Goal: Task Accomplishment & Management: Manage account settings

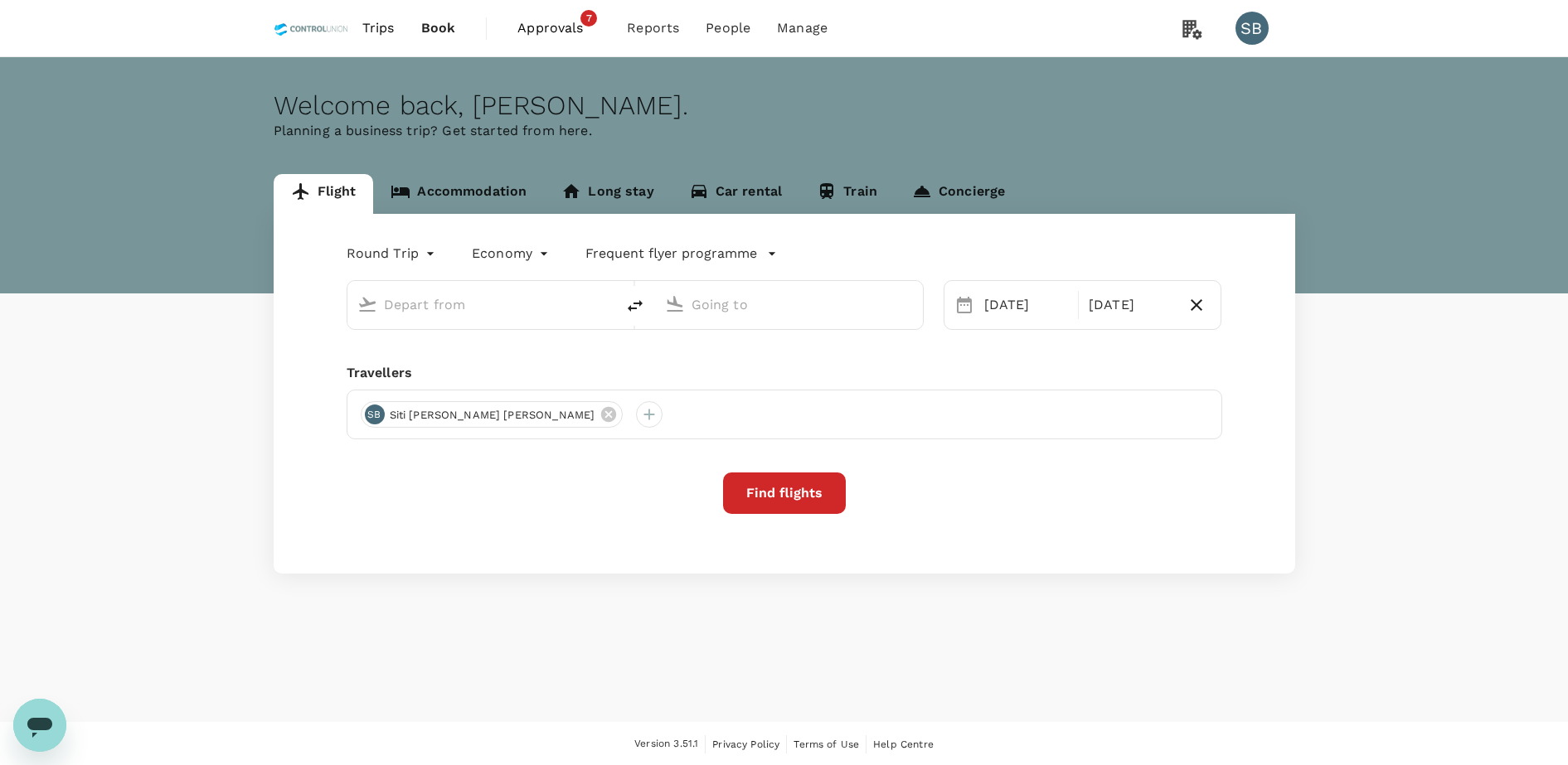
click at [564, 22] on span "Approvals" at bounding box center [559, 28] width 83 height 20
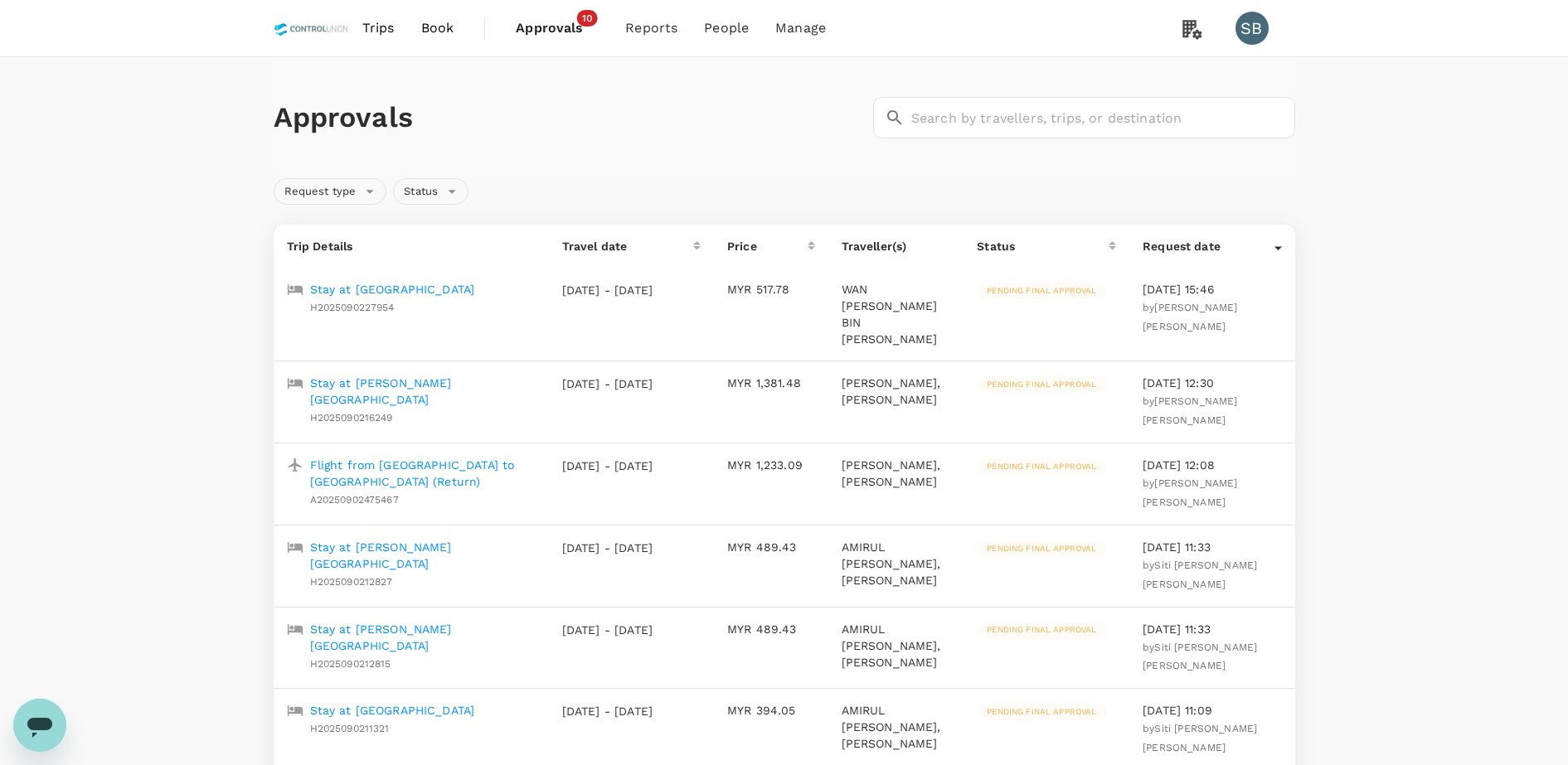
scroll to position [104, 0]
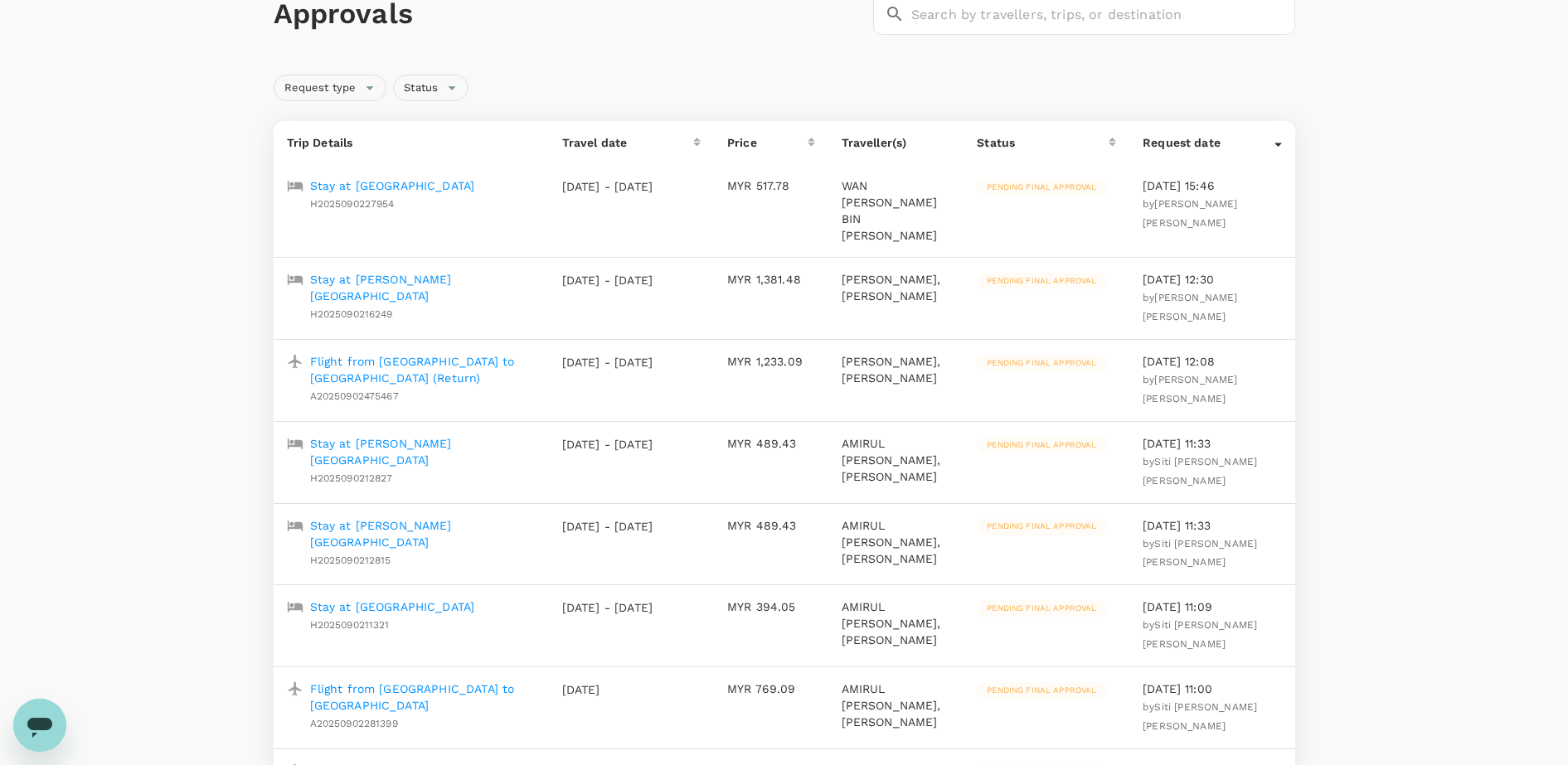
click at [388, 615] on p "Stay at [GEOGRAPHIC_DATA]" at bounding box center [393, 607] width 165 height 17
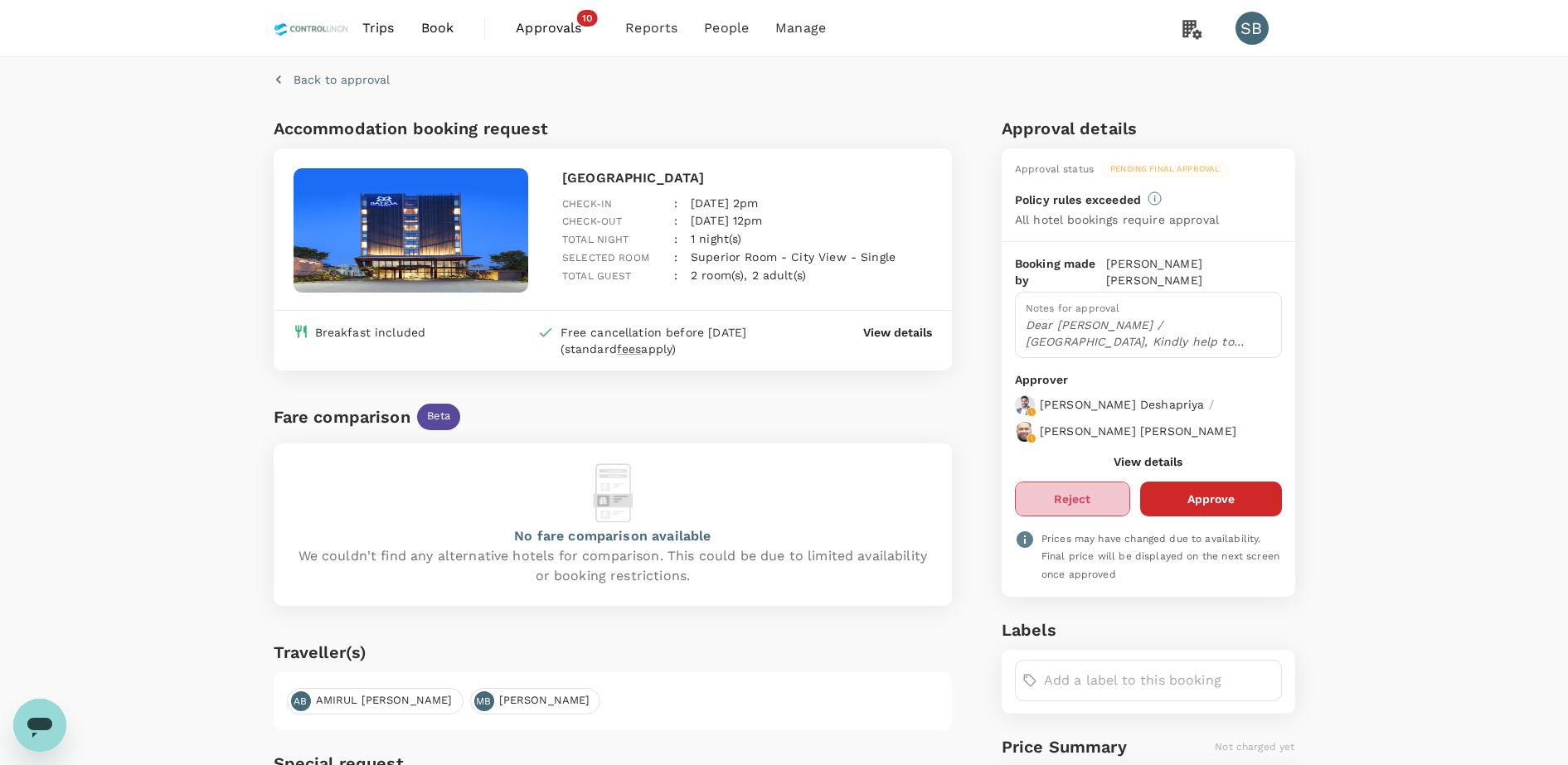
click at [1069, 481] on button "Reject" at bounding box center [1072, 499] width 116 height 35
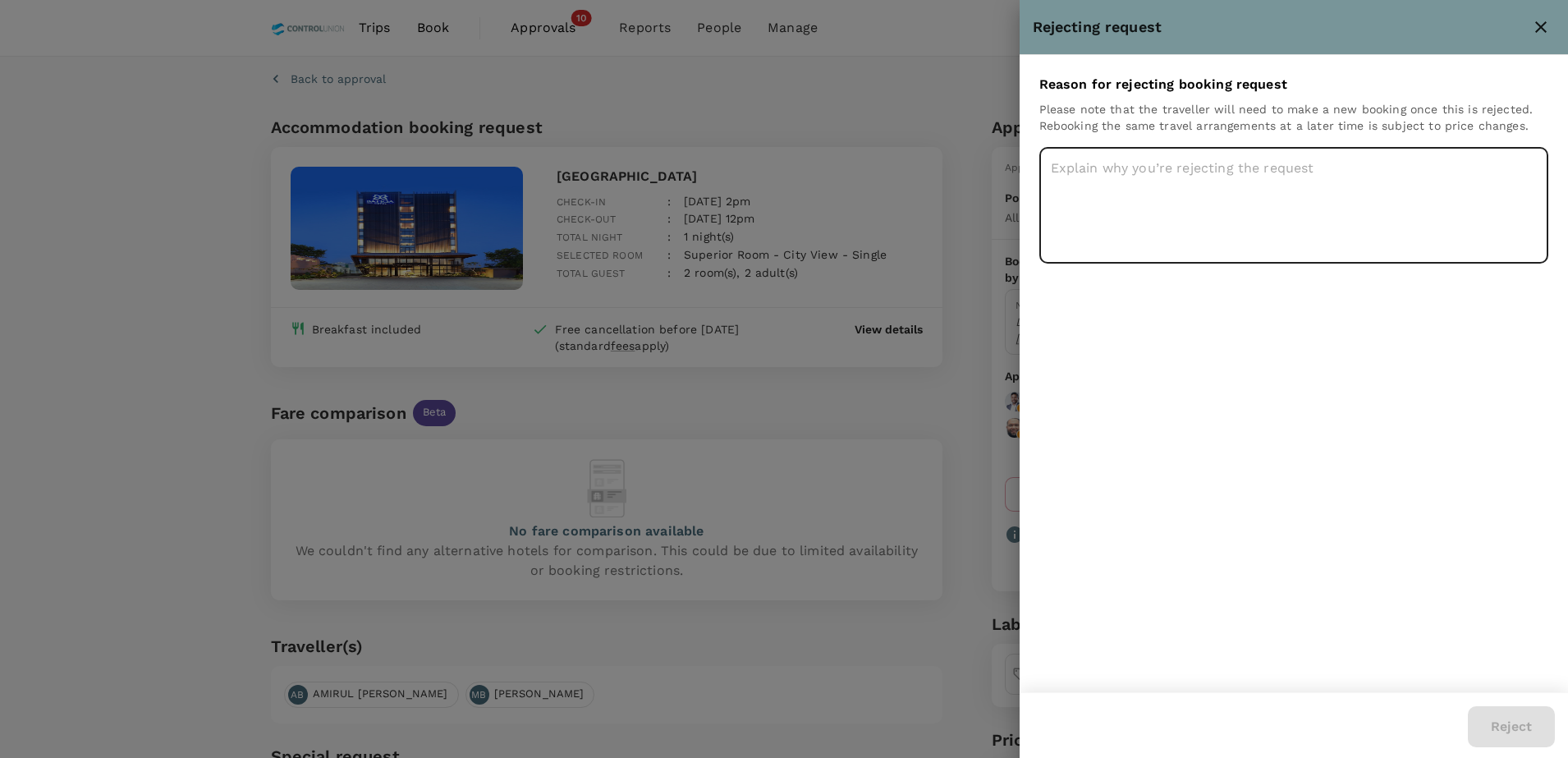
click at [1102, 157] on textarea at bounding box center [1294, 205] width 510 height 117
click at [1352, 159] on textarea "client request to book by their end" at bounding box center [1294, 205] width 510 height 117
type textarea "client request to book by their end."
click at [1337, 412] on div "Reason for rejecting booking request Please note that the traveller will need t…" at bounding box center [1294, 374] width 549 height 638
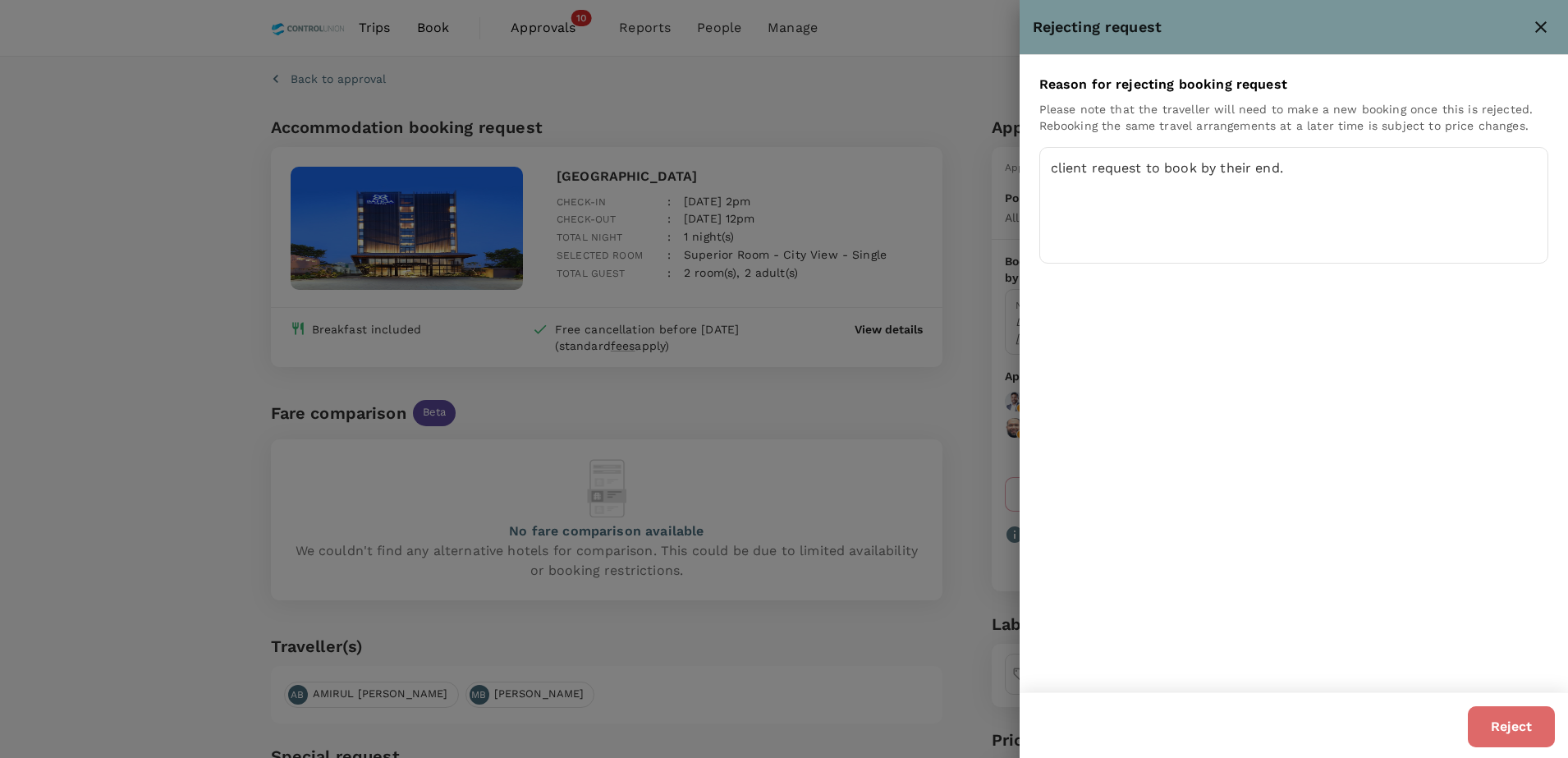
click at [1544, 736] on button "Reject" at bounding box center [1511, 727] width 87 height 41
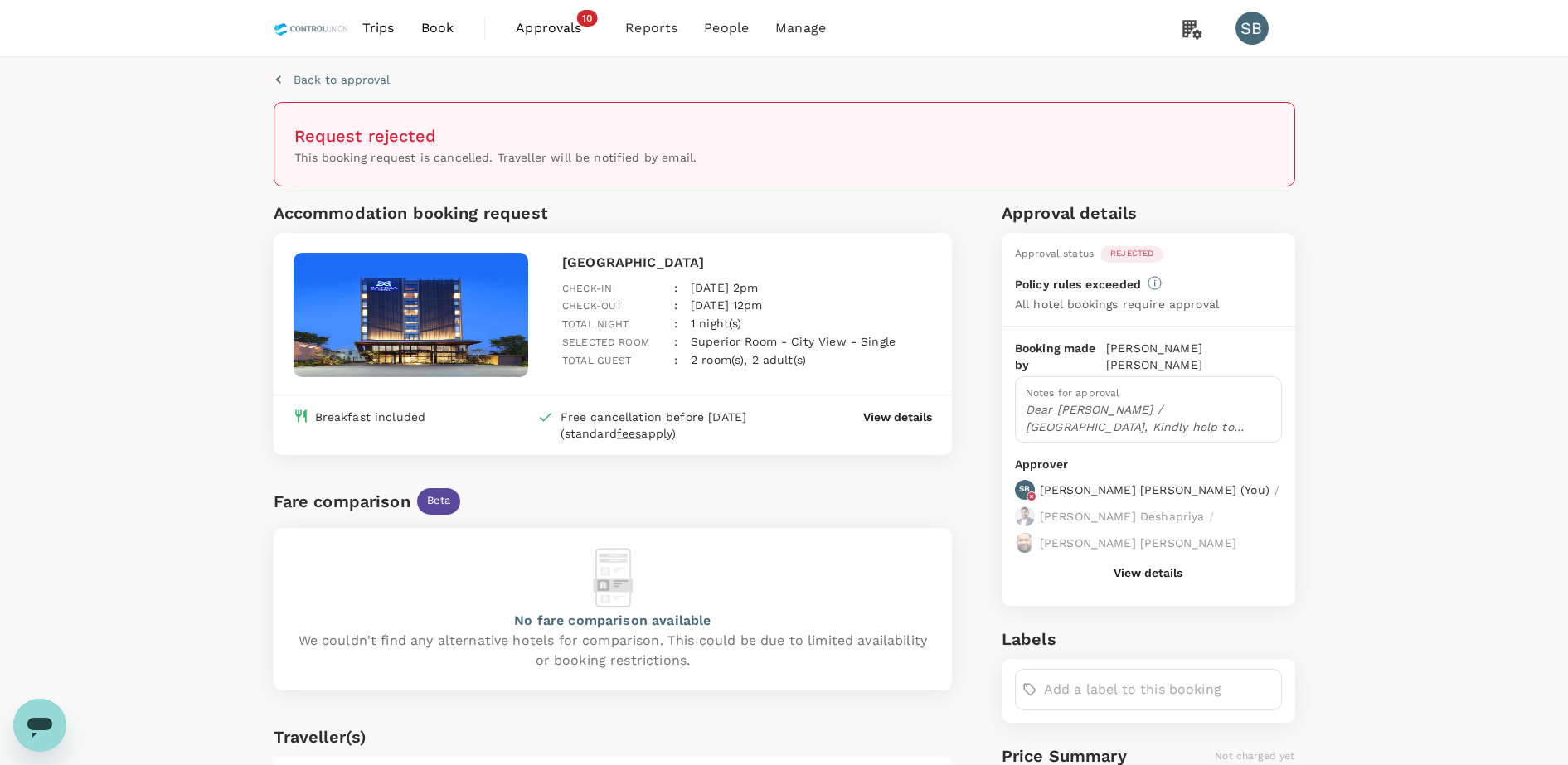
click at [92, 209] on div "Back to approval Request rejected This booking request is cancelled. Traveller …" at bounding box center [784, 528] width 1568 height 942
